Goal: Information Seeking & Learning: Learn about a topic

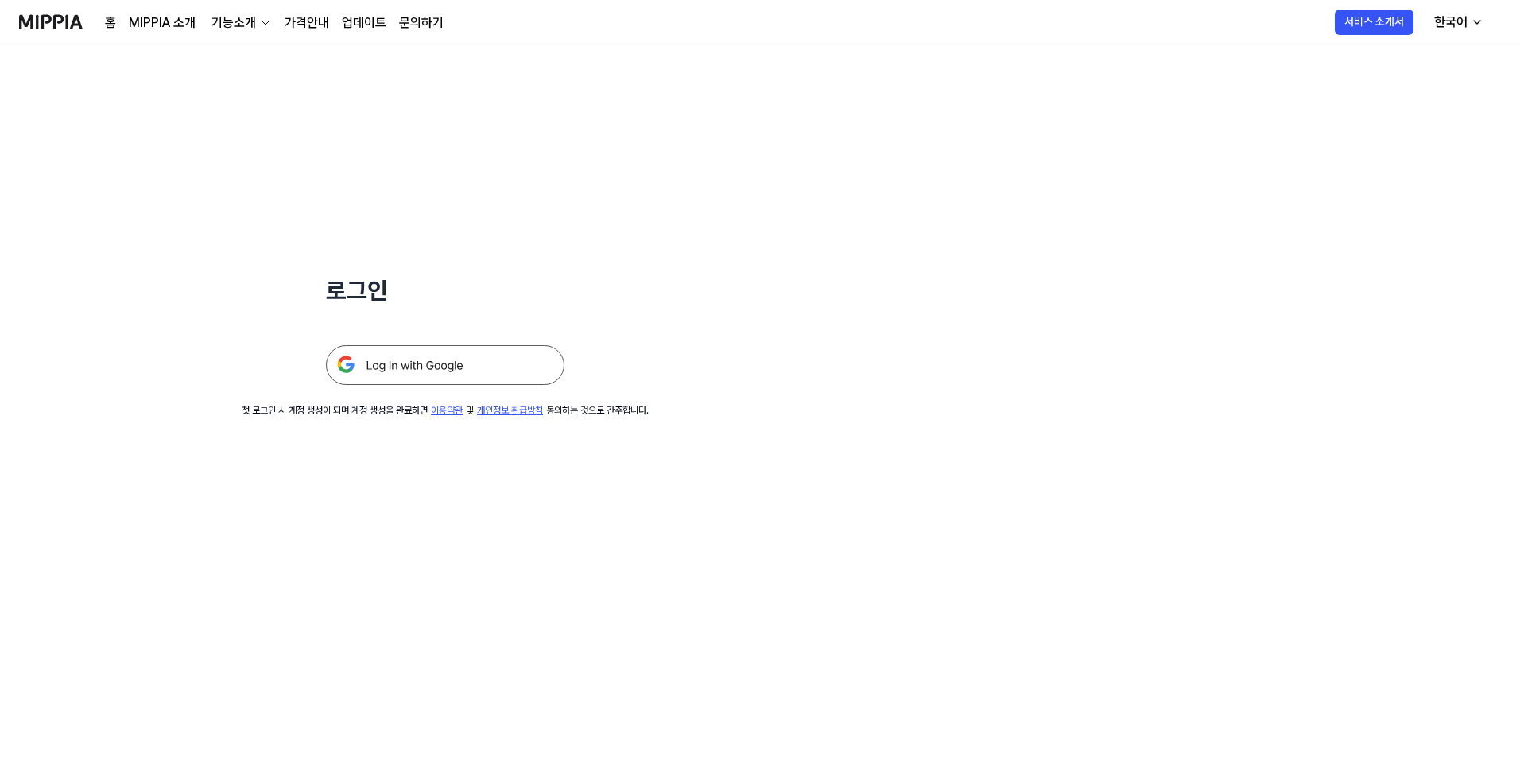
click at [431, 365] on img at bounding box center [445, 365] width 238 height 40
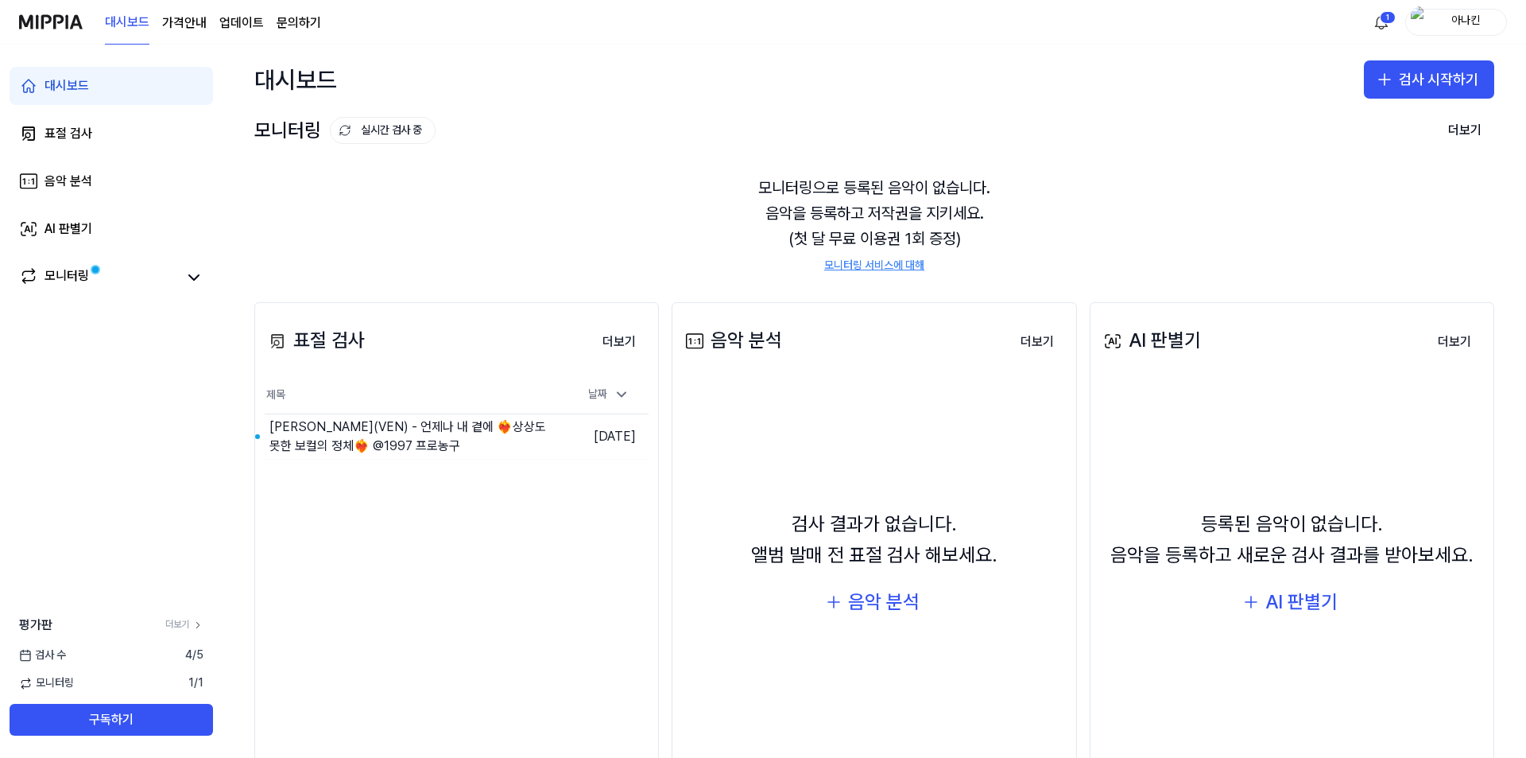
click at [661, 509] on div "표절 검사 더보기 표절 검사 제목 날짜 벤(VEN) - 언제나 내 곁에 ❤️‍🔥상상도 못한 보컬의 정체❤️‍🔥 @1997 프로농구 이동하기 […" at bounding box center [875, 554] width 1304 height 568
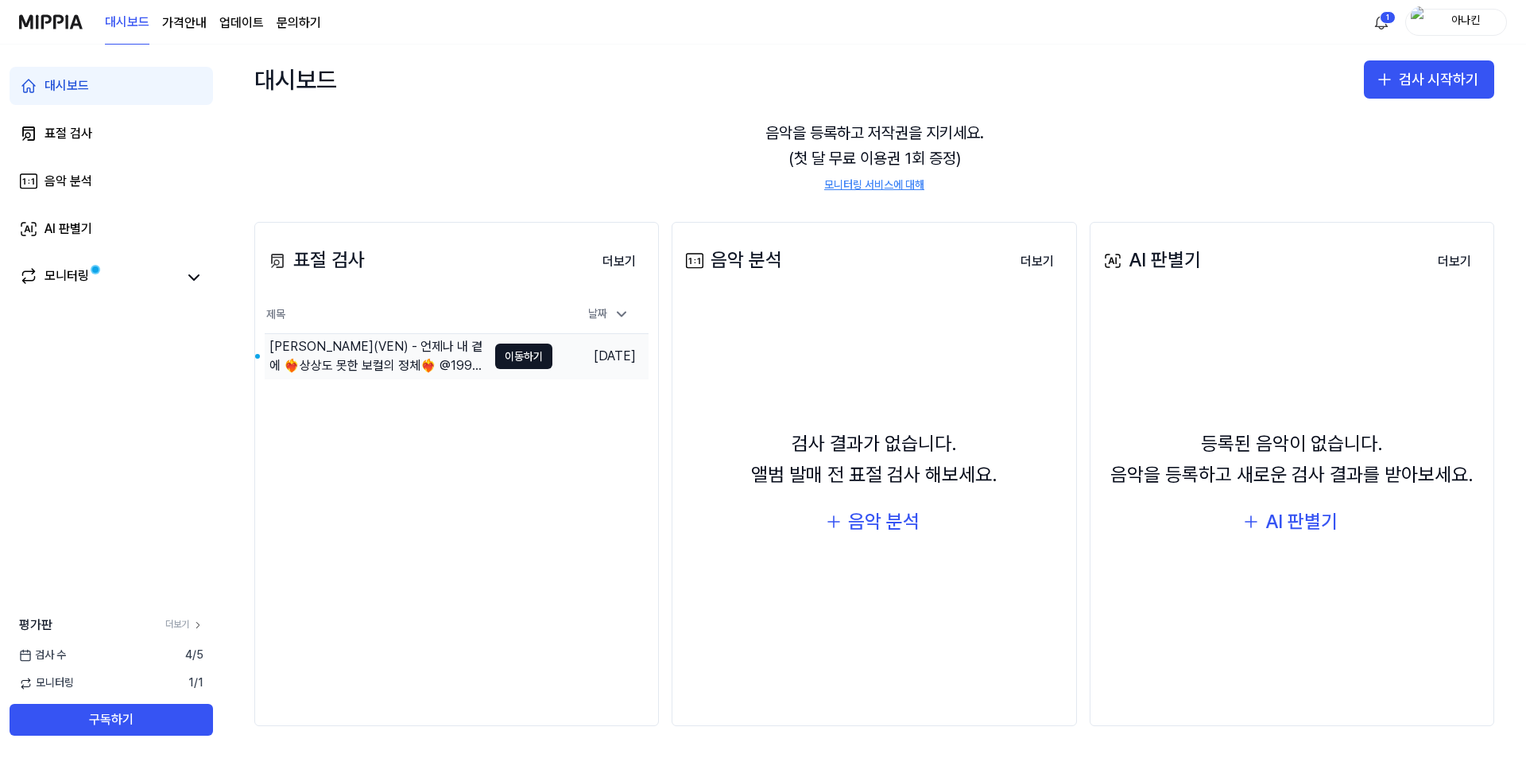
click at [395, 361] on div "[PERSON_NAME](VEN) - 언제나 내 곁에 ❤️‍🔥상상도 못한 보컬의 정체❤️‍🔥 @1997 프로농구" at bounding box center [378, 356] width 218 height 38
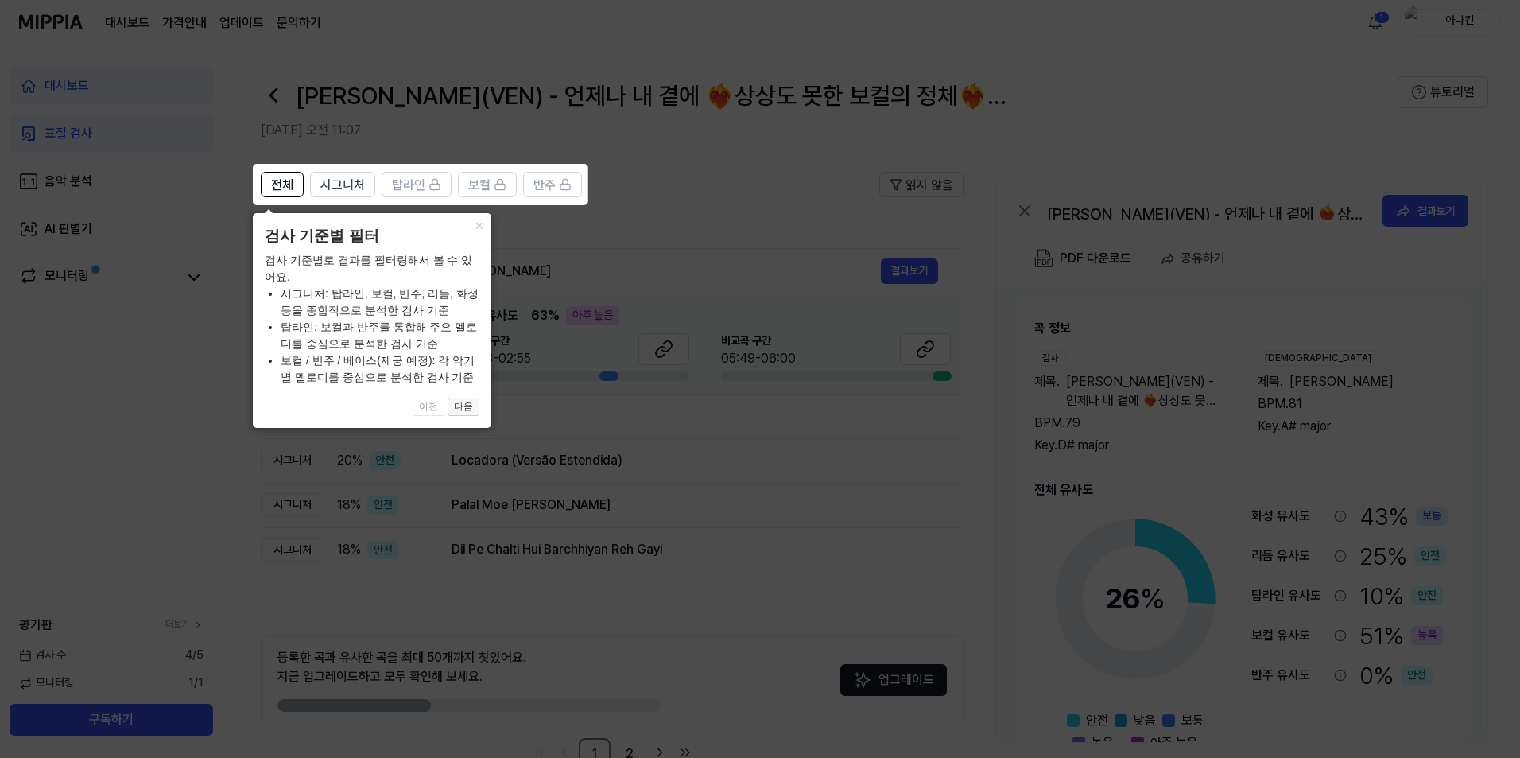
click at [472, 406] on button "다음" at bounding box center [464, 406] width 32 height 19
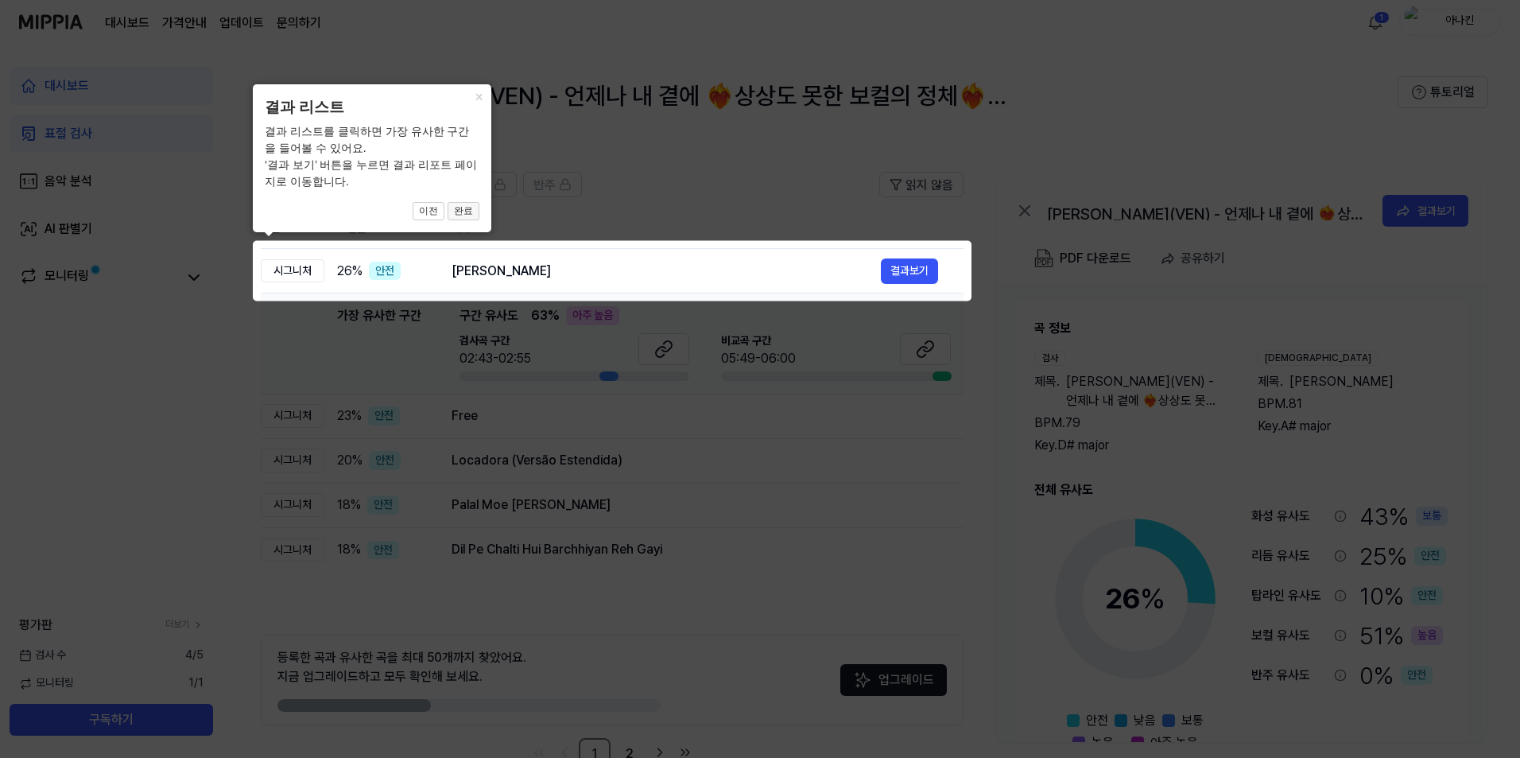
click at [461, 215] on button "완료" at bounding box center [464, 211] width 32 height 19
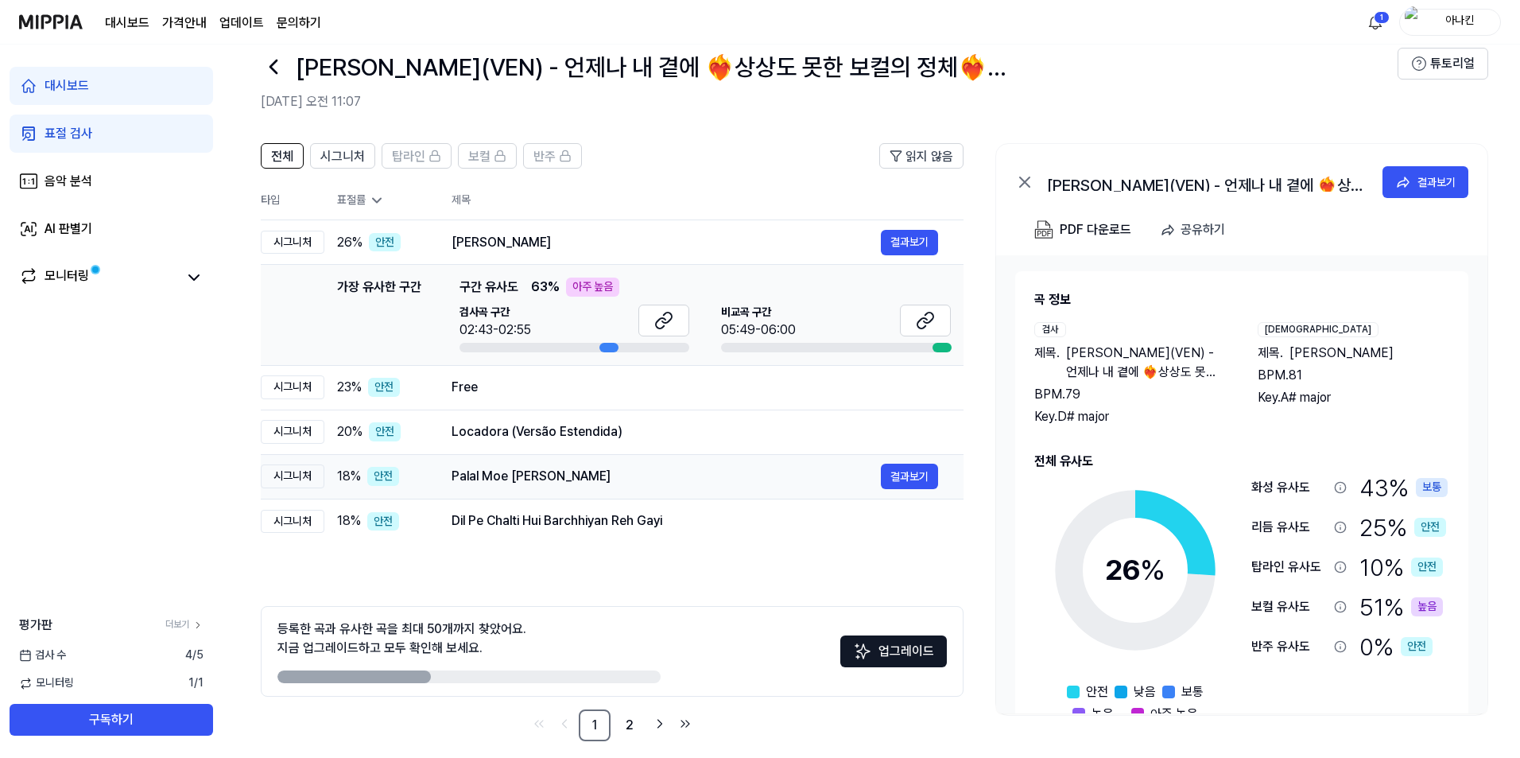
scroll to position [44, 0]
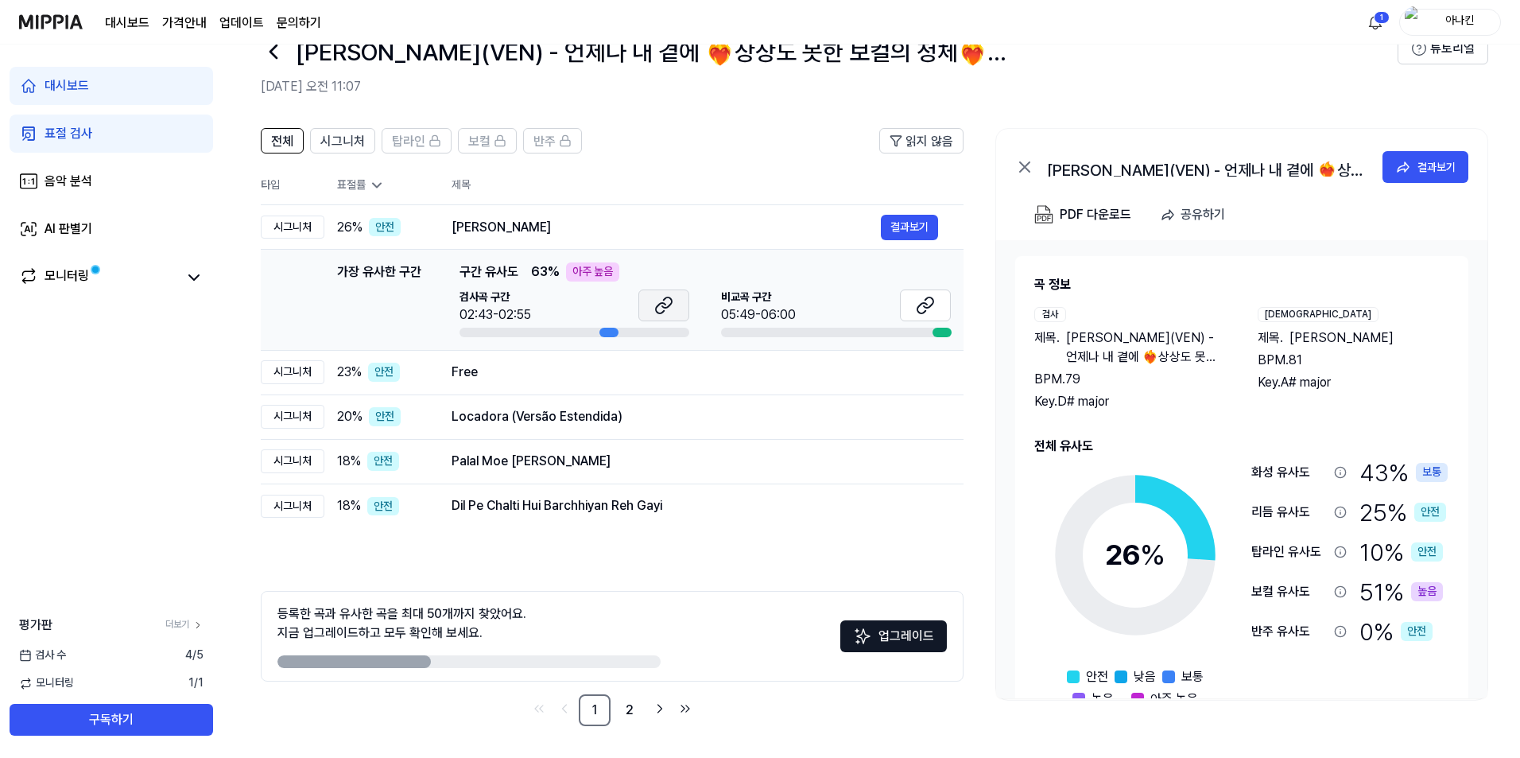
click at [666, 304] on icon at bounding box center [663, 305] width 19 height 19
click at [918, 310] on icon at bounding box center [925, 305] width 19 height 19
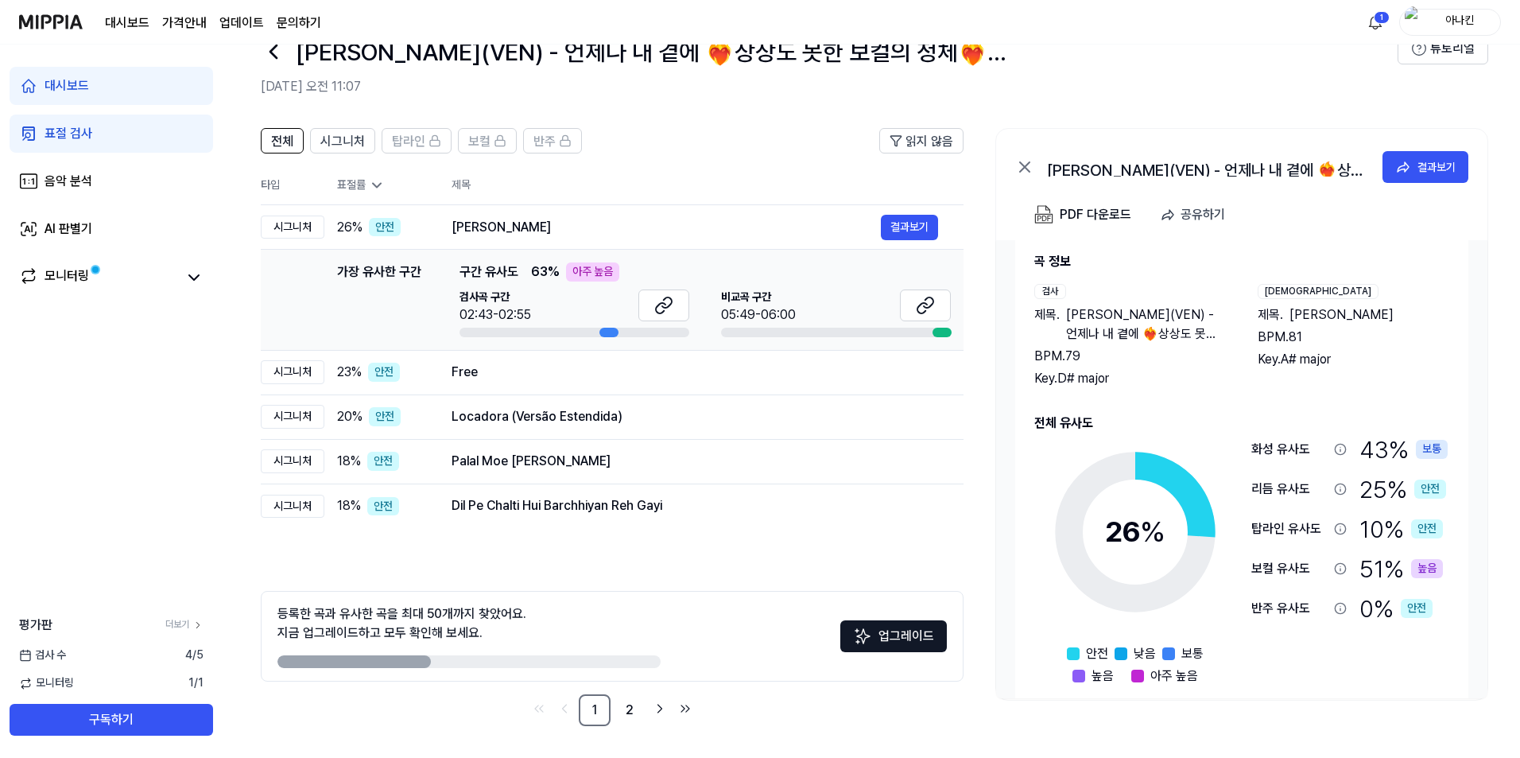
scroll to position [45, 0]
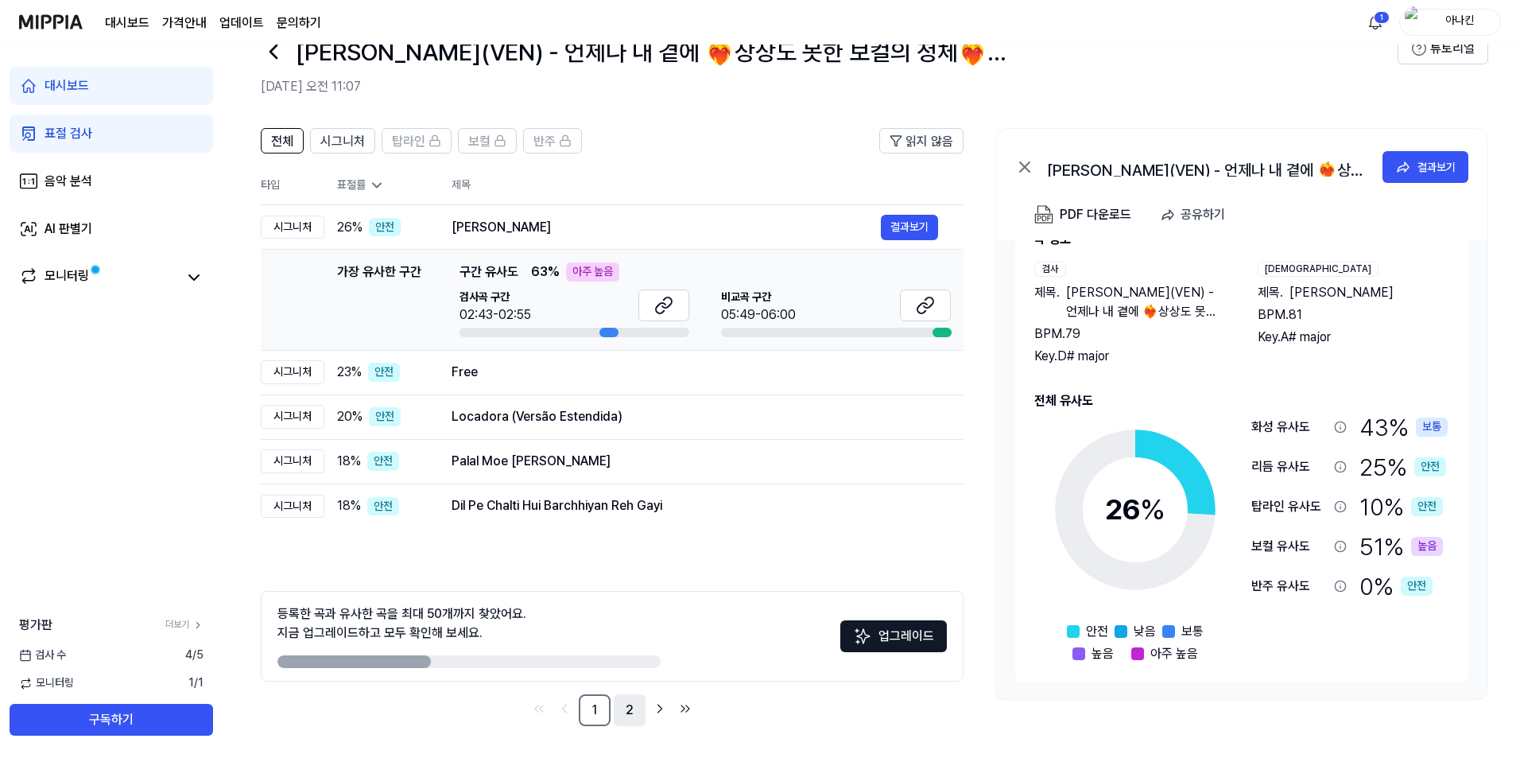
click at [622, 708] on link "2" at bounding box center [630, 710] width 32 height 32
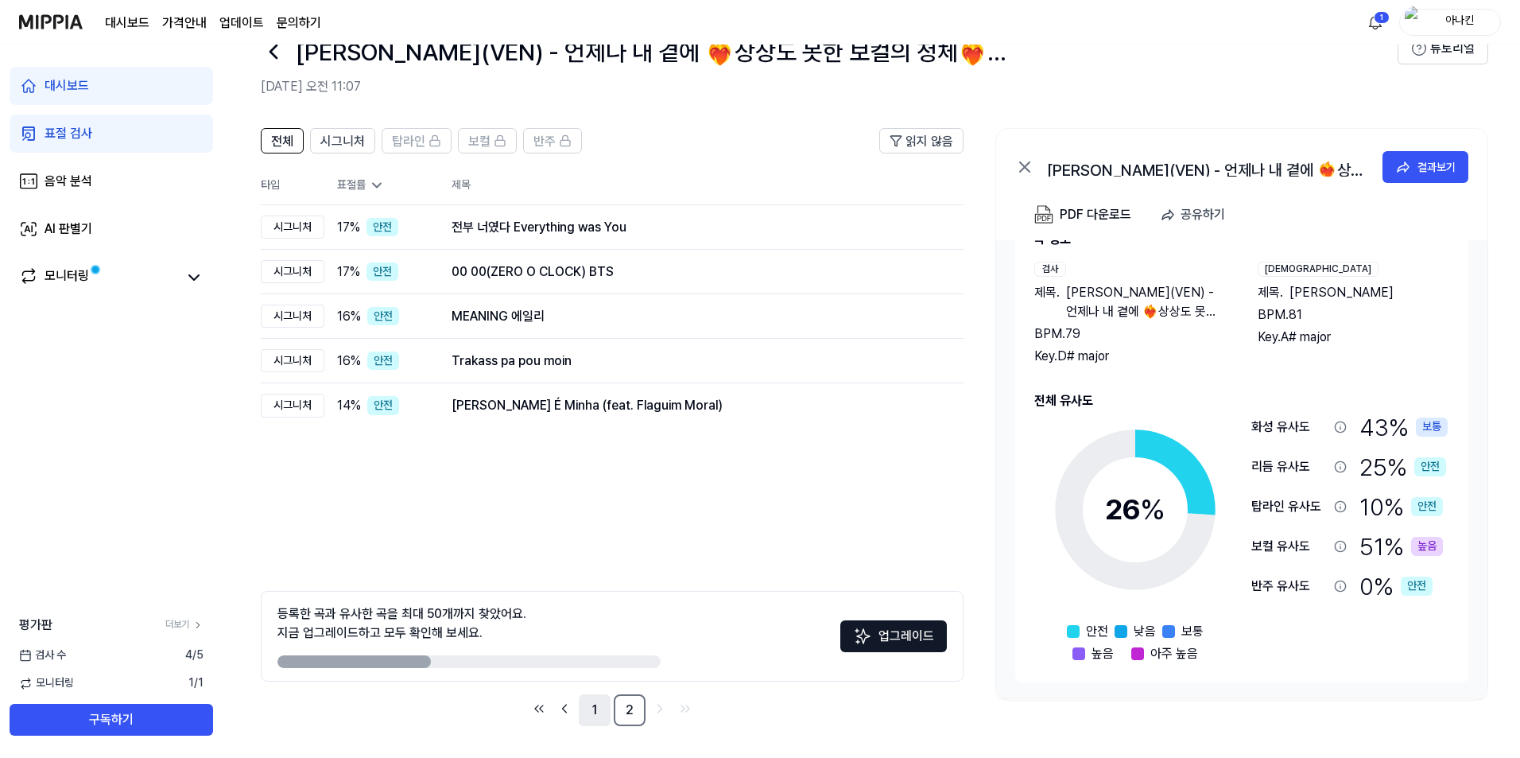
click at [593, 712] on link "1" at bounding box center [595, 710] width 32 height 32
